Goal: Information Seeking & Learning: Learn about a topic

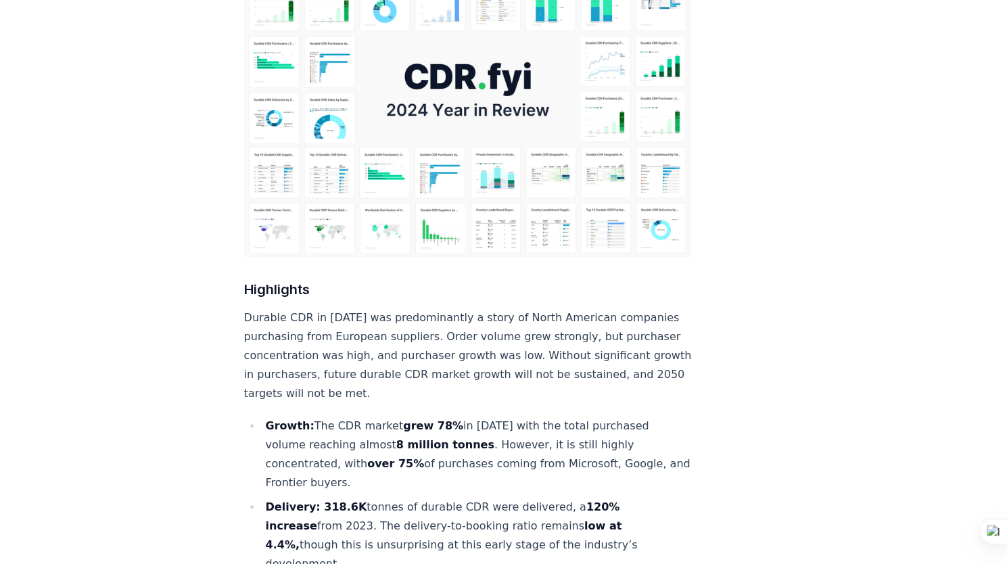
scroll to position [271, 0]
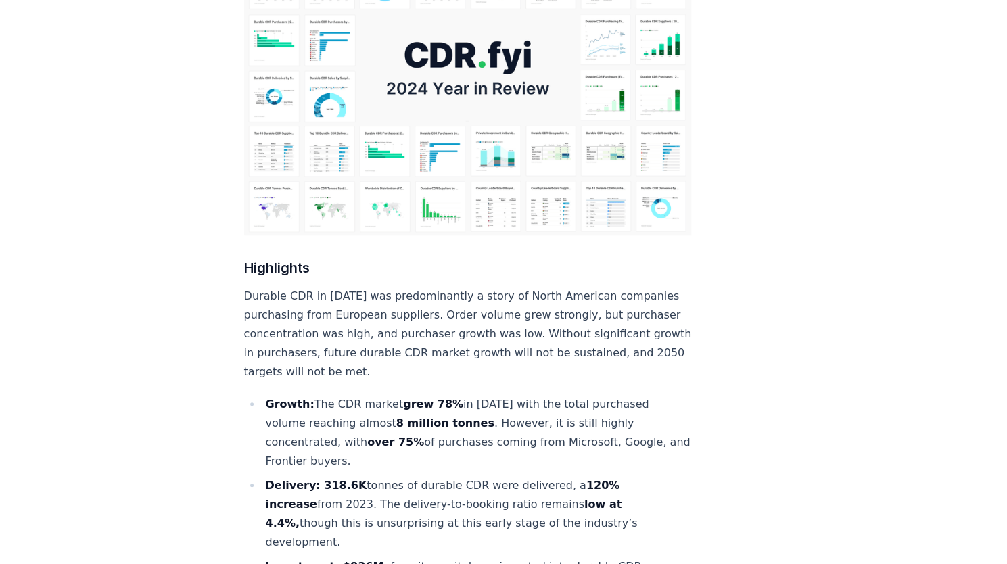
drag, startPoint x: 414, startPoint y: 442, endPoint x: 524, endPoint y: 446, distance: 110.4
click at [532, 476] on li "Delivery: 318.6K tonnes of durable CDR were delivered, a 120% increase from 202…" at bounding box center [477, 514] width 430 height 76
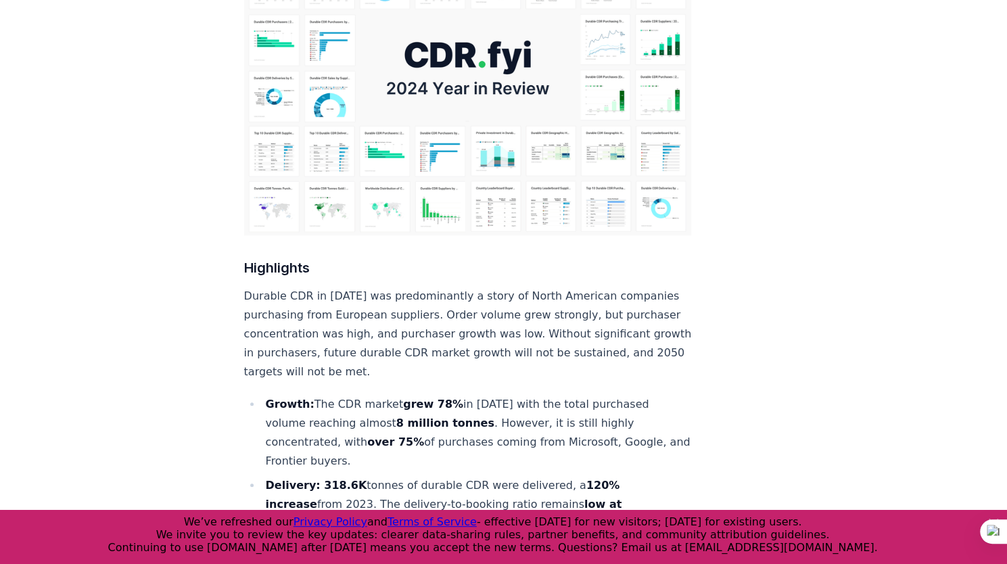
drag, startPoint x: 336, startPoint y: 455, endPoint x: 344, endPoint y: 450, distance: 8.8
click at [336, 476] on li "Delivery: 318.6K tonnes of durable CDR were delivered, a 120% increase from 202…" at bounding box center [477, 514] width 430 height 76
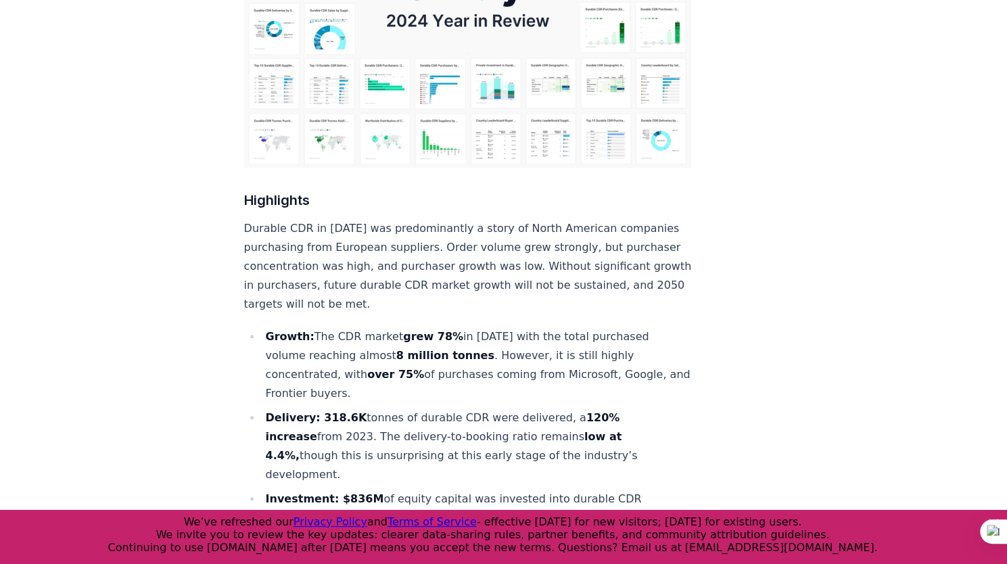
scroll to position [406, 0]
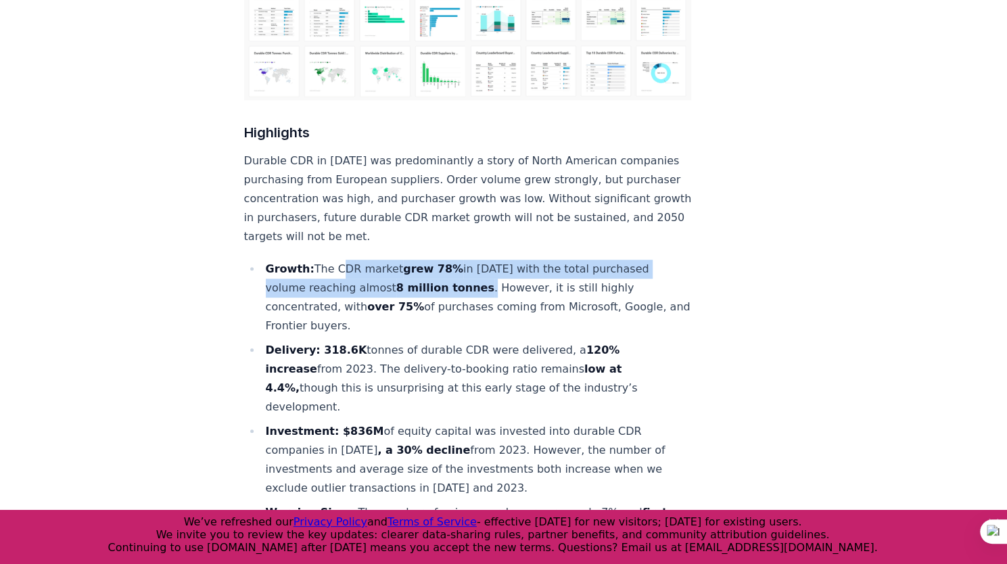
drag, startPoint x: 332, startPoint y: 225, endPoint x: 474, endPoint y: 244, distance: 143.3
click at [474, 260] on li "Growth: The CDR market grew 78% in 2024 with the total purchased volume reachin…" at bounding box center [477, 298] width 430 height 76
copy li "CDR market grew 78% in 2024 with the total purchased volume reaching almost 8 m…"
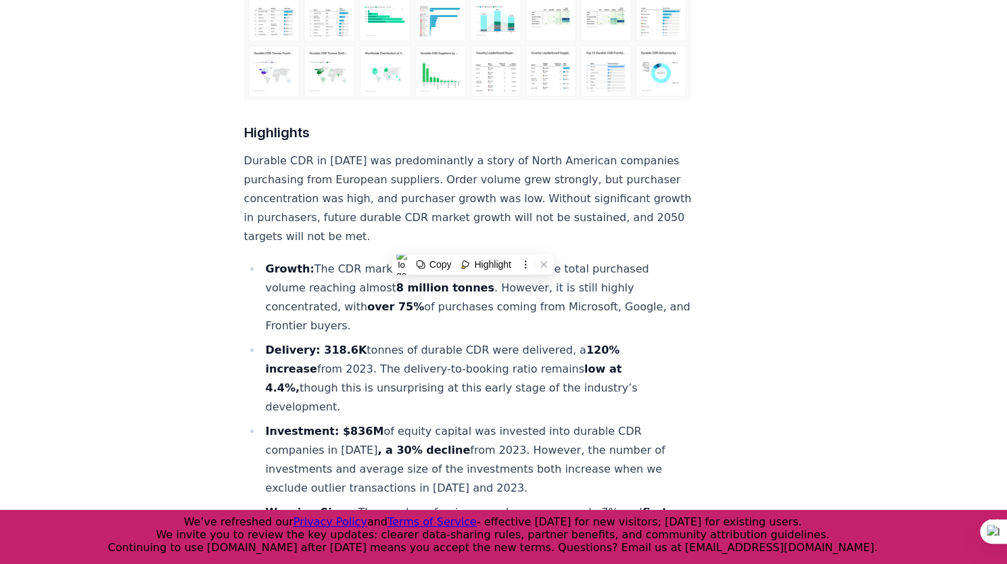
click at [360, 279] on li "Growth: The CDR market grew 78% in 2024 with the total purchased volume reachin…" at bounding box center [477, 298] width 430 height 76
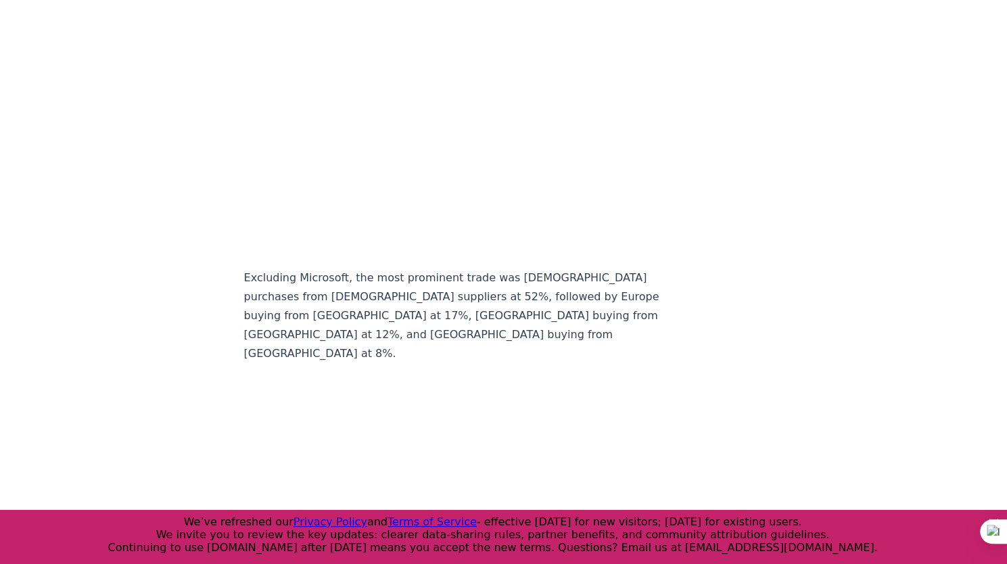
scroll to position [12585, 0]
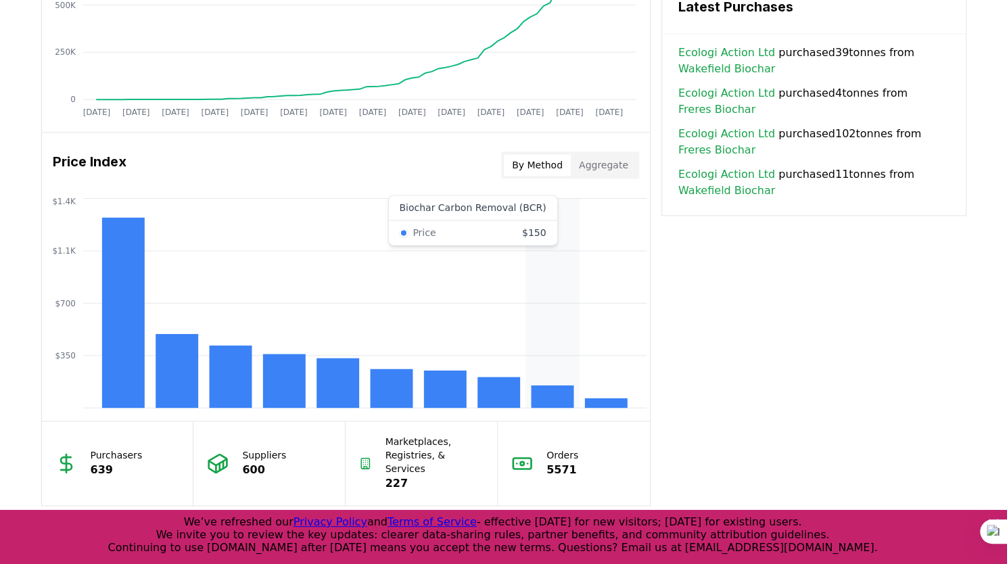
scroll to position [1015, 0]
